Goal: Task Accomplishment & Management: Manage account settings

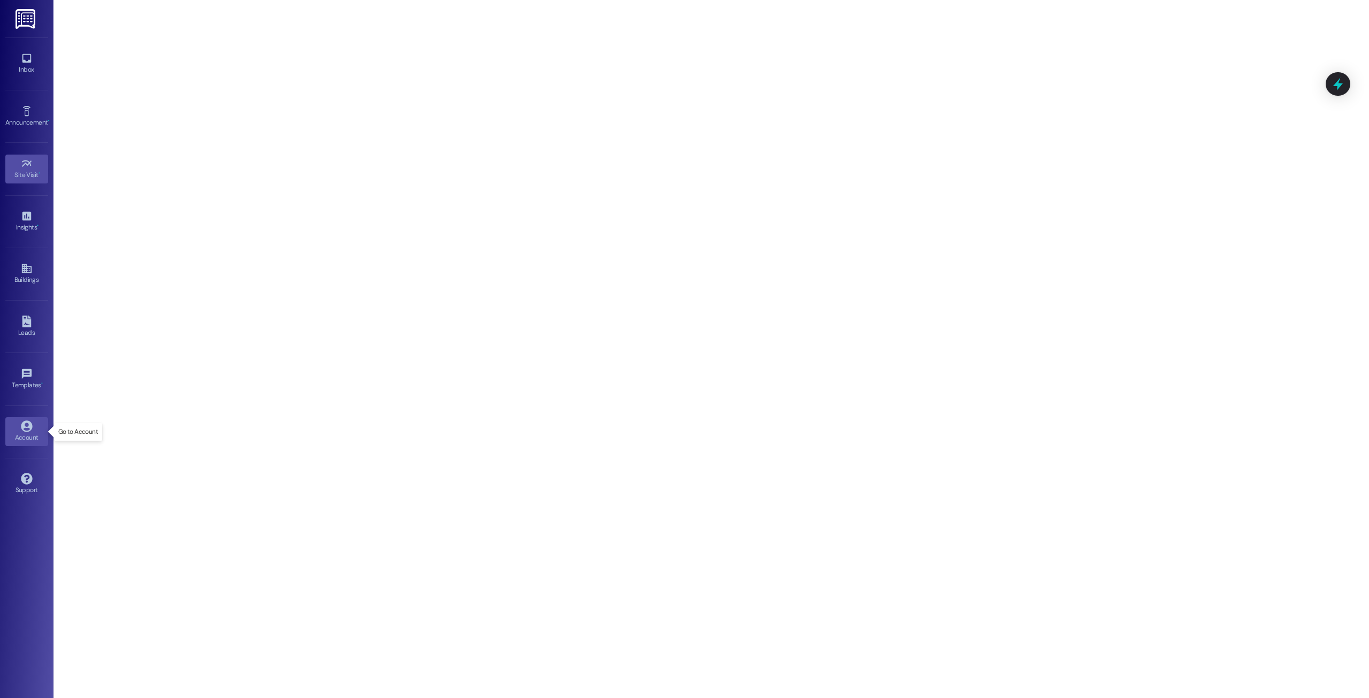
click at [17, 427] on link "Account" at bounding box center [26, 431] width 43 height 29
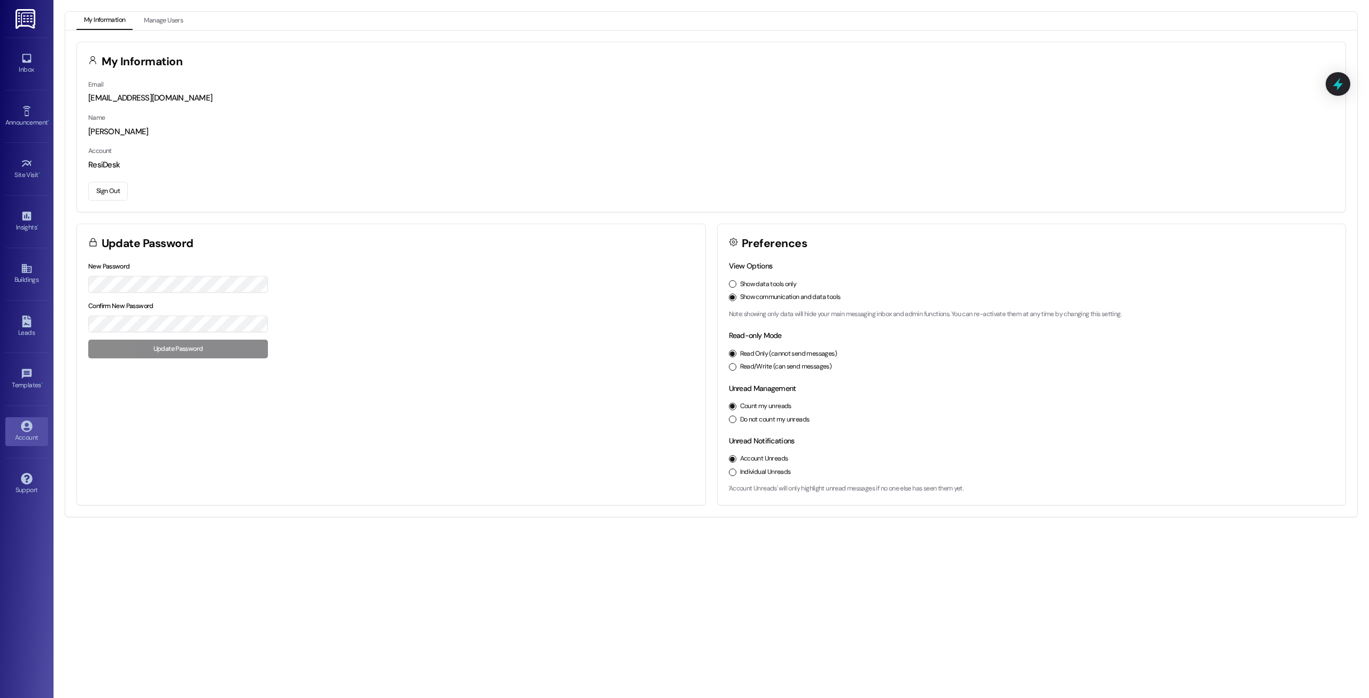
click at [110, 190] on button "Sign Out" at bounding box center [108, 191] width 40 height 19
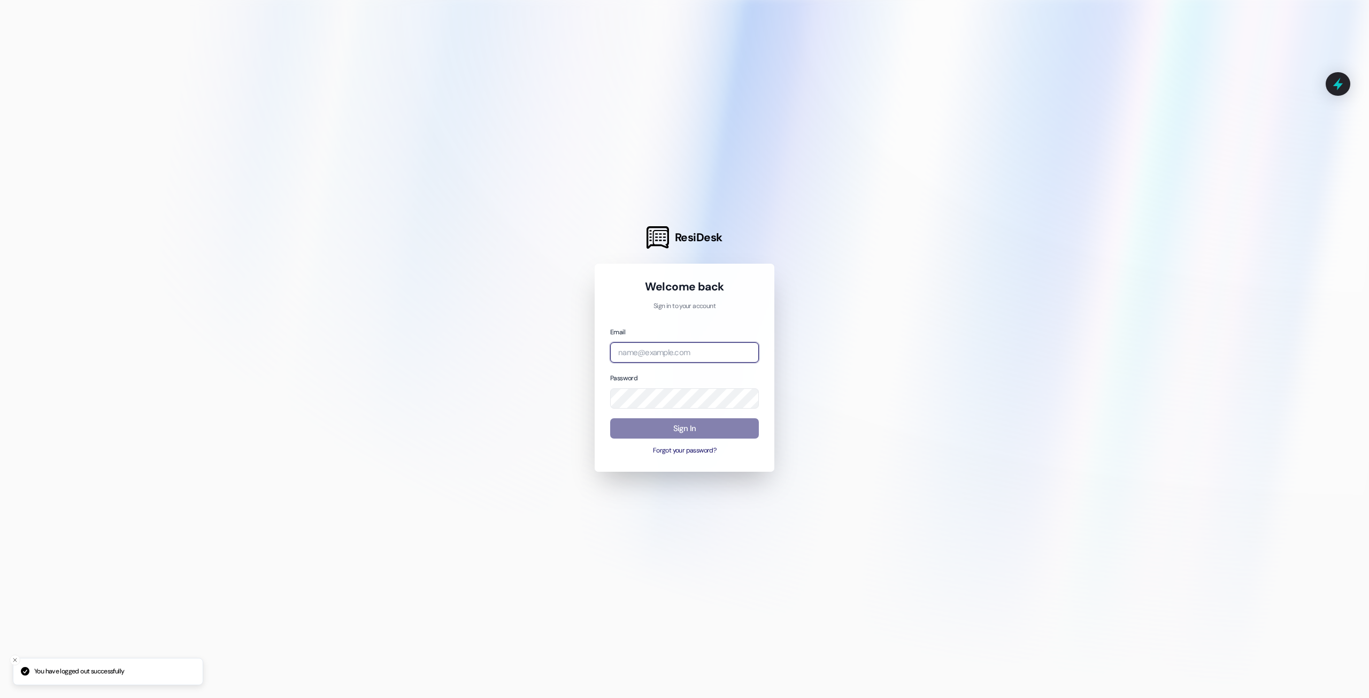
click at [650, 345] on input "email" at bounding box center [684, 352] width 149 height 21
click at [0, 697] on com-1password-button at bounding box center [0, 698] width 0 height 0
type input "z"
type input "[EMAIL_ADDRESS][DOMAIN_NAME]"
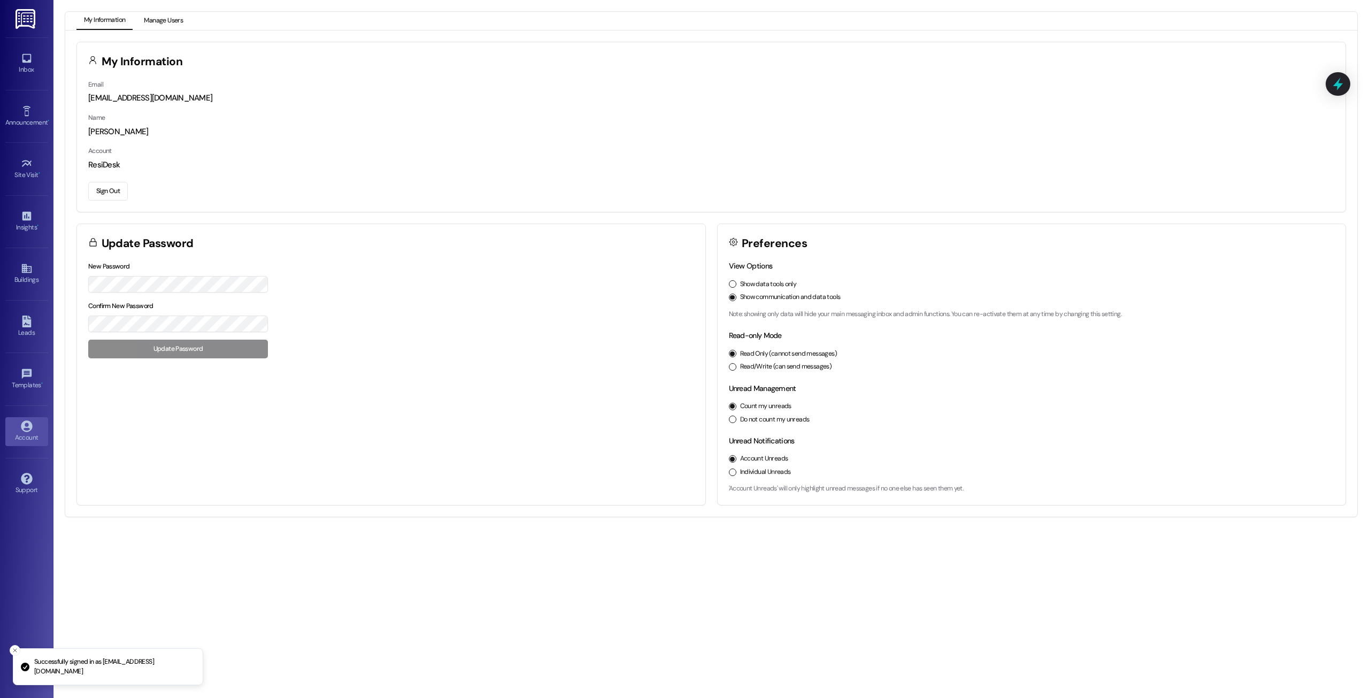
click at [180, 28] on button "Manage Users" at bounding box center [163, 21] width 54 height 18
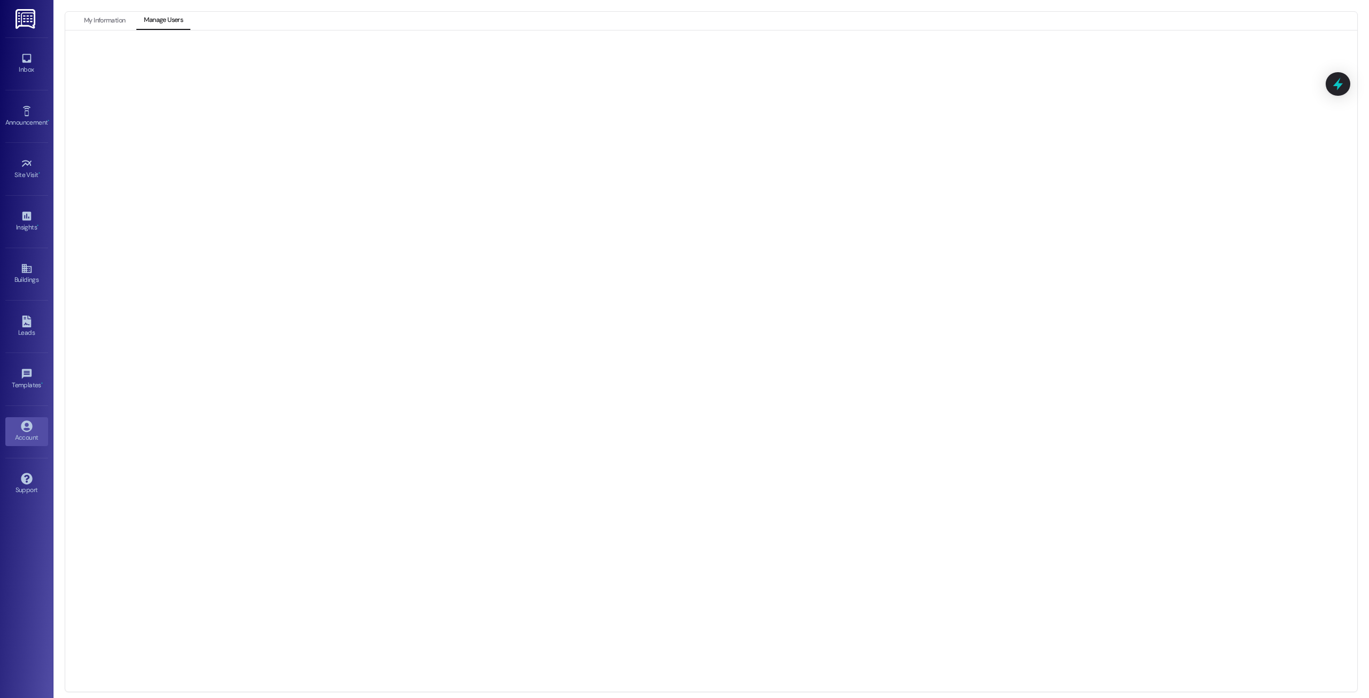
drag, startPoint x: 1112, startPoint y: 44, endPoint x: 1088, endPoint y: 47, distance: 24.3
click at [1110, 44] on div at bounding box center [710, 361] width 1269 height 639
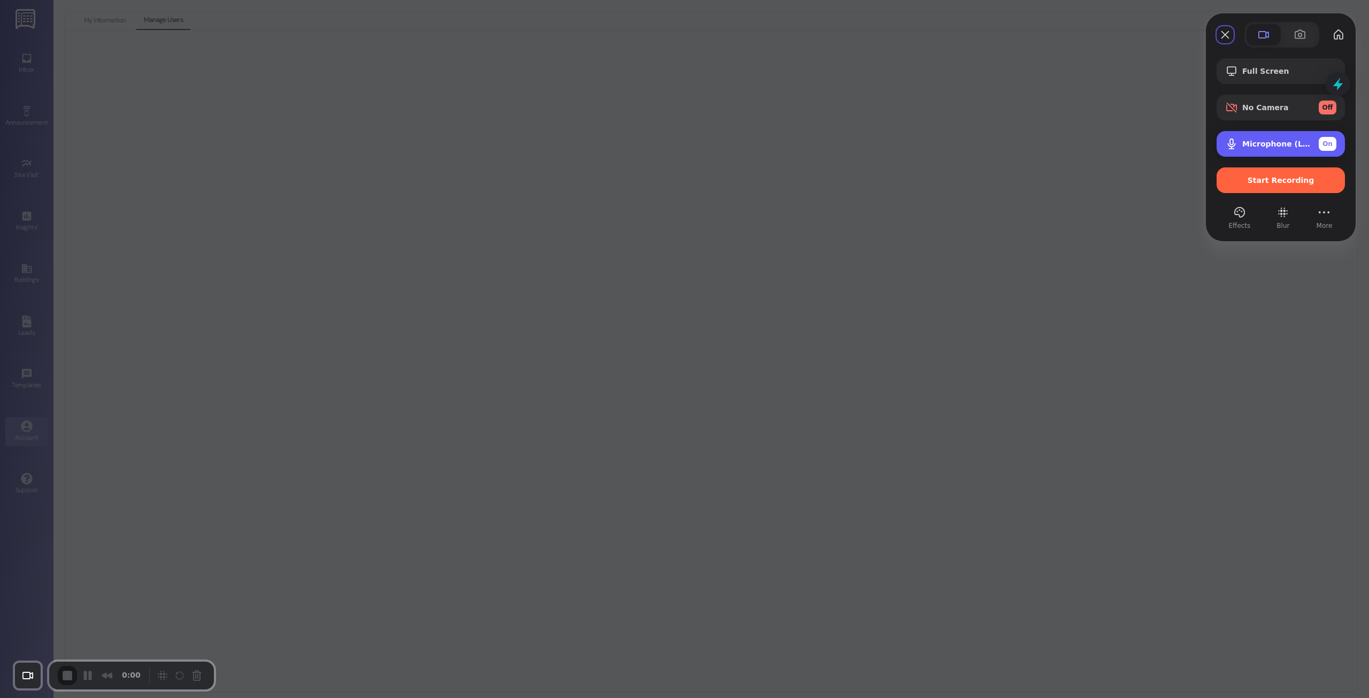
click at [1330, 150] on div "On" at bounding box center [1328, 144] width 18 height 14
click at [1293, 183] on span "Start Recording" at bounding box center [1280, 180] width 67 height 9
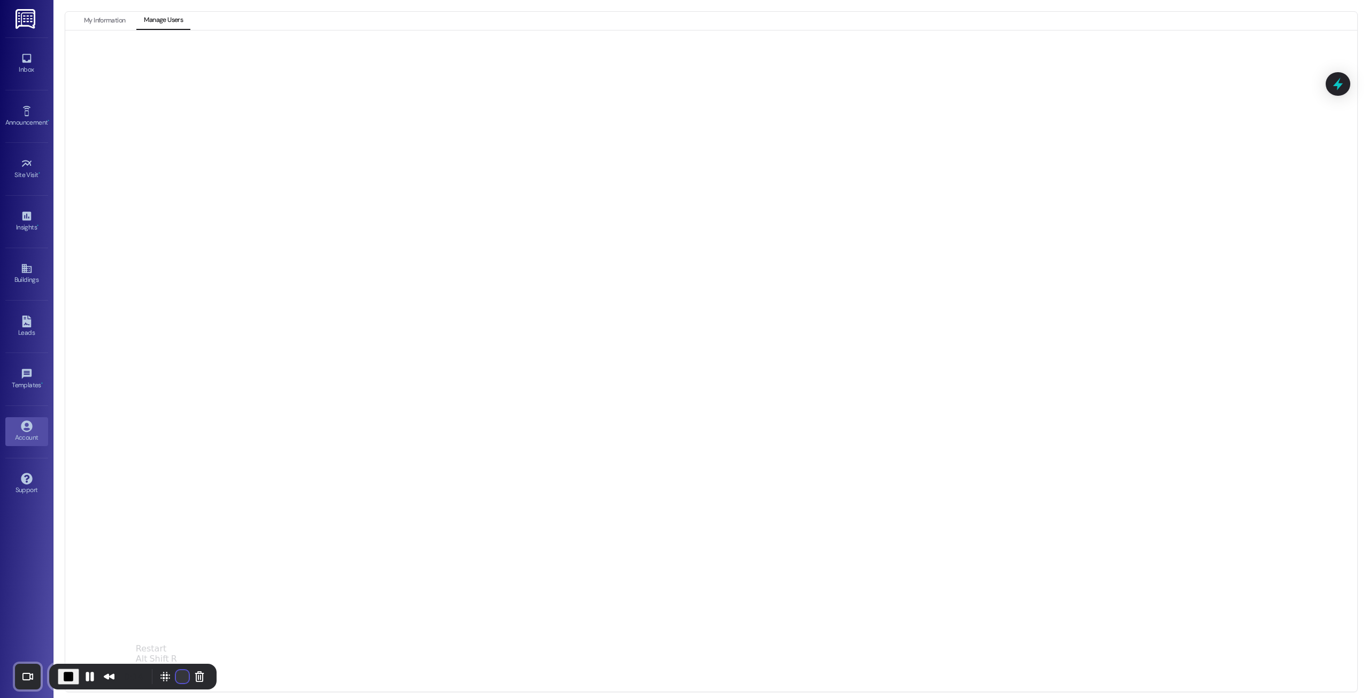
click at [176, 673] on button "Restart Recording" at bounding box center [182, 676] width 13 height 13
click at [178, 675] on button "Restart Recording" at bounding box center [182, 676] width 13 height 13
click at [84, 673] on button "Pause Recording" at bounding box center [89, 676] width 17 height 17
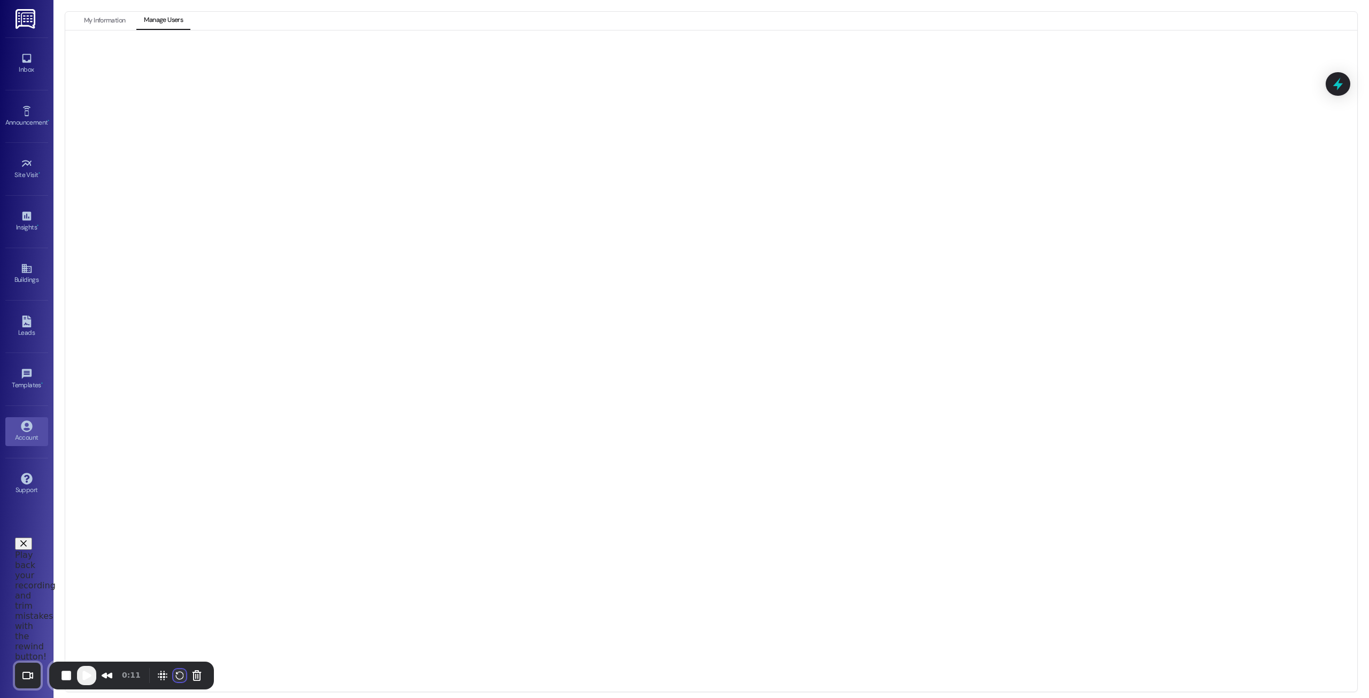
click at [178, 677] on button "Restart Recording" at bounding box center [179, 675] width 13 height 13
click at [90, 672] on button "Pause Recording" at bounding box center [89, 676] width 17 height 17
click at [81, 675] on span "Play Recording" at bounding box center [86, 675] width 13 height 13
click at [89, 676] on button "Pause Recording" at bounding box center [89, 676] width 17 height 17
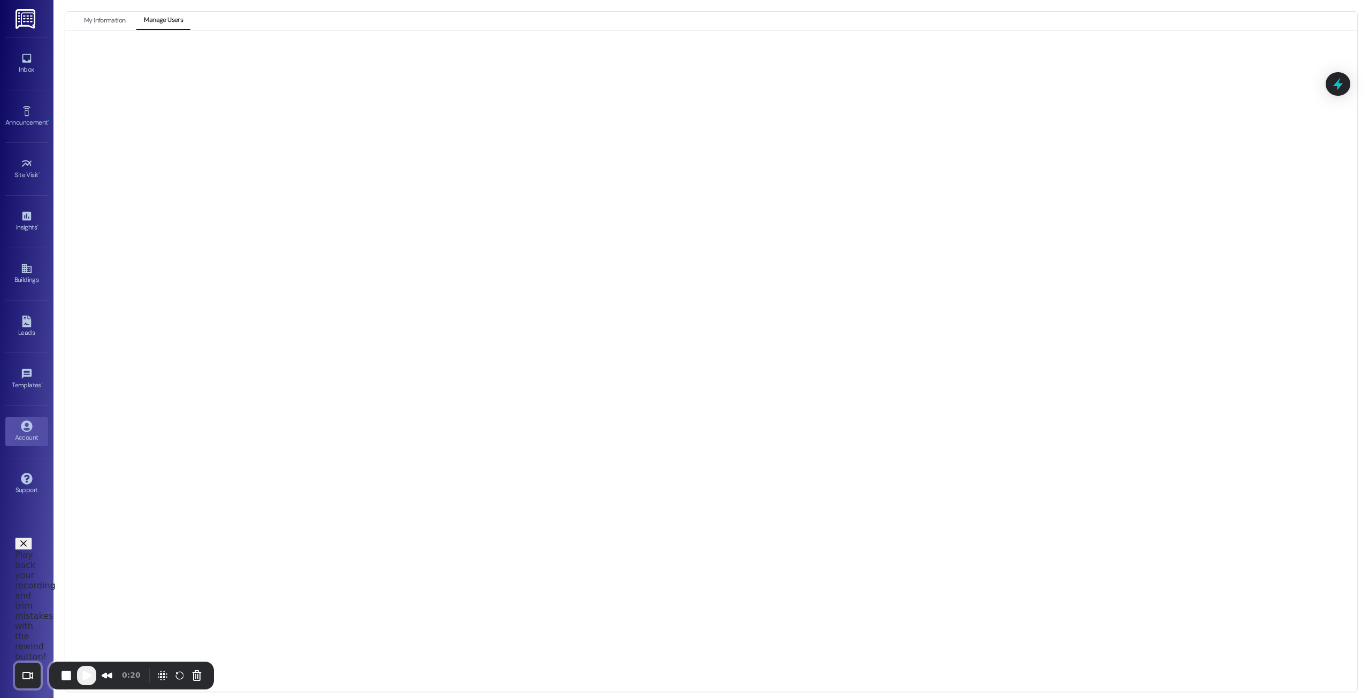
click at [65, 679] on span "End Recording" at bounding box center [68, 676] width 13 height 13
